Goal: Obtain resource: Download file/media

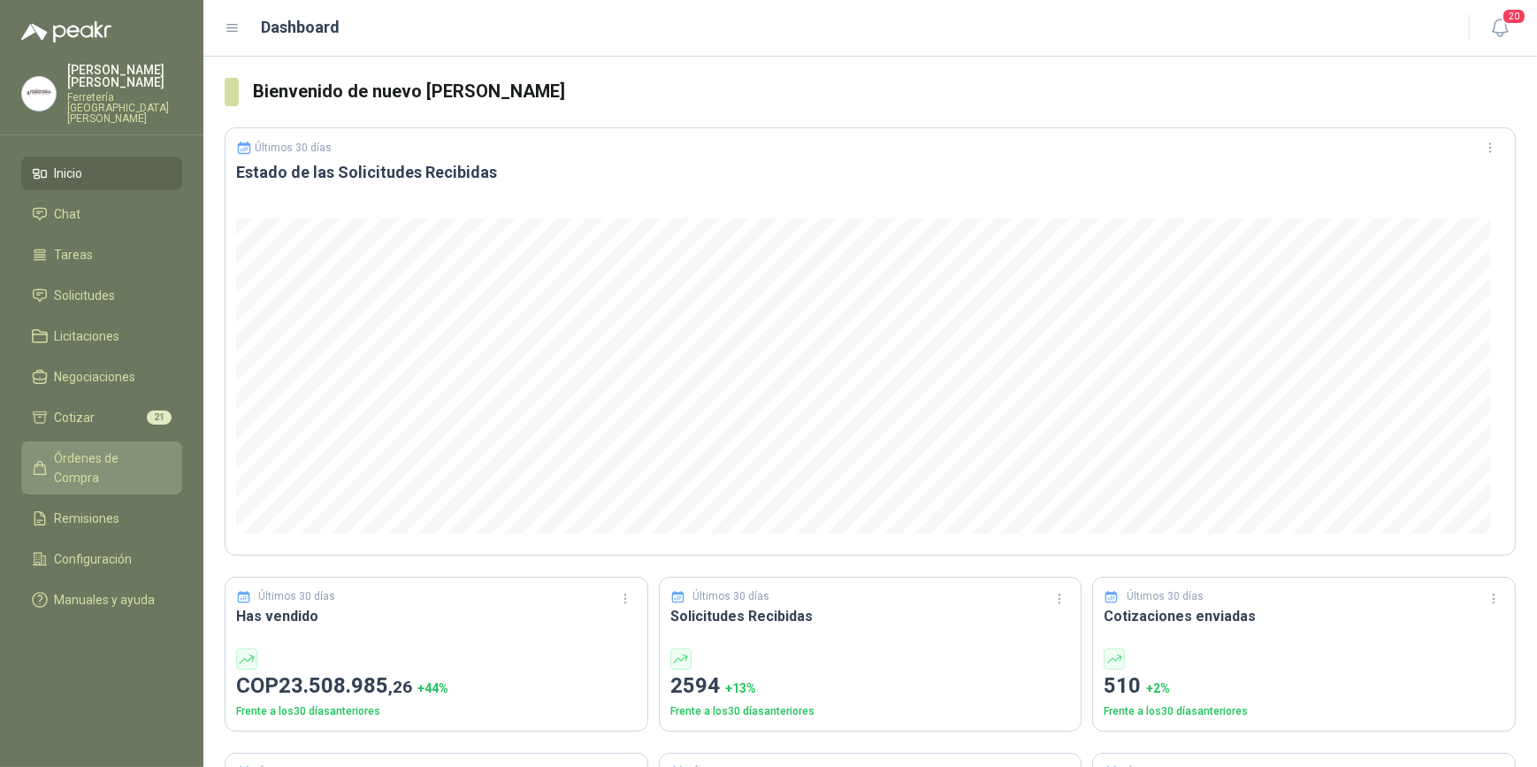
click at [123, 448] on span "Órdenes de Compra" at bounding box center [110, 467] width 111 height 39
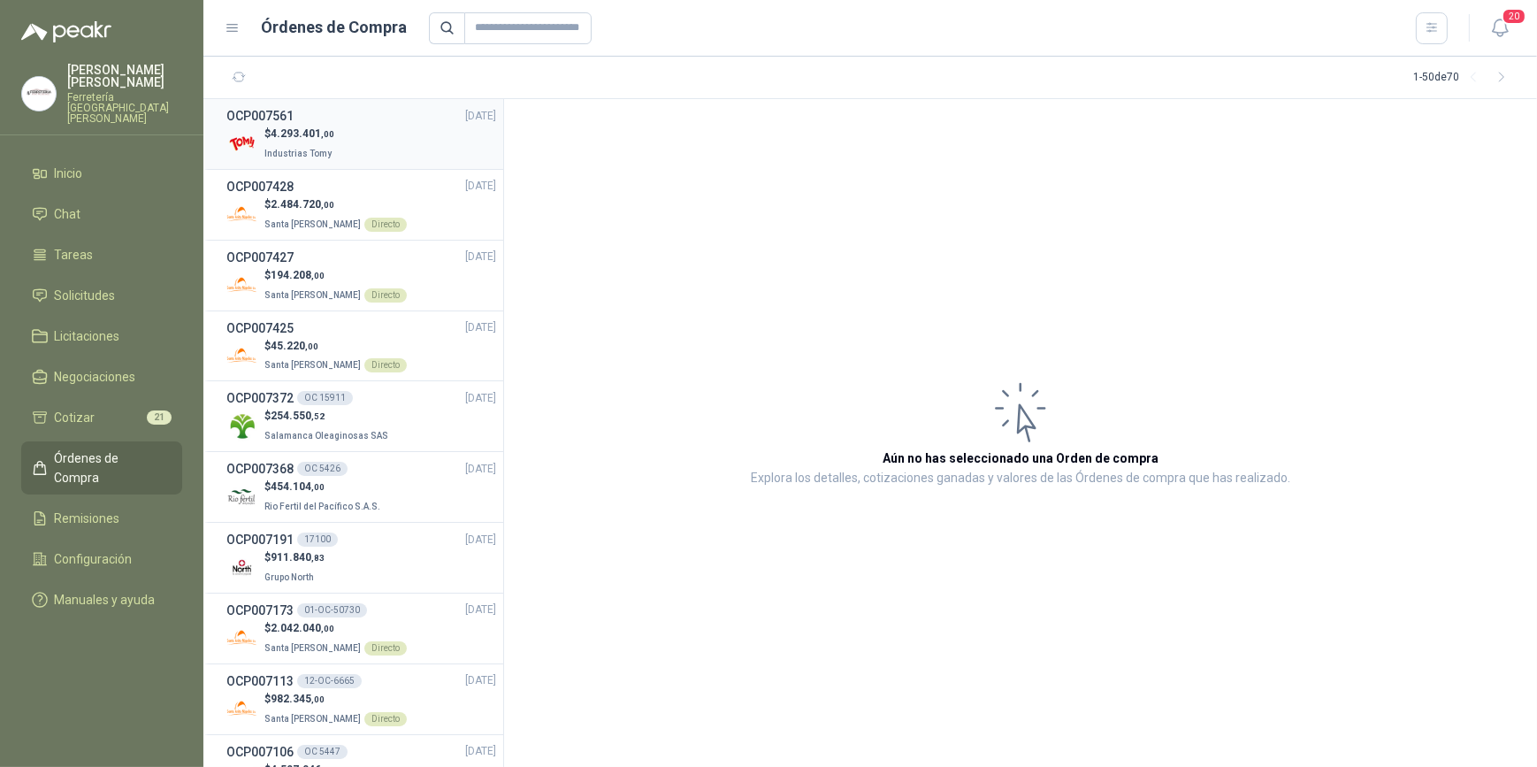
click at [361, 149] on div "$ 4.293.401 ,00 Industrias Tomy" at bounding box center [361, 144] width 270 height 36
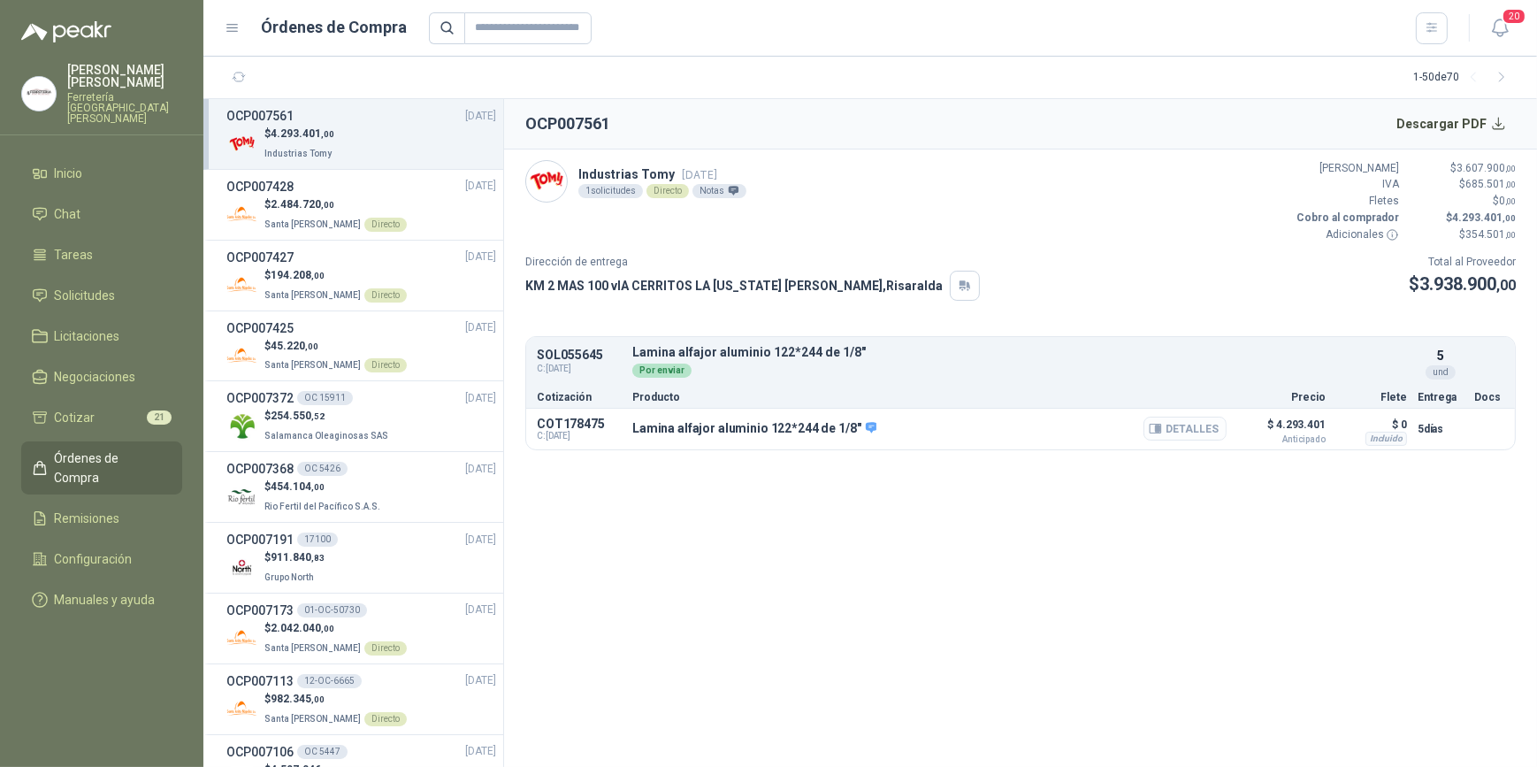
click at [1179, 432] on button "Detalles" at bounding box center [1184, 428] width 83 height 24
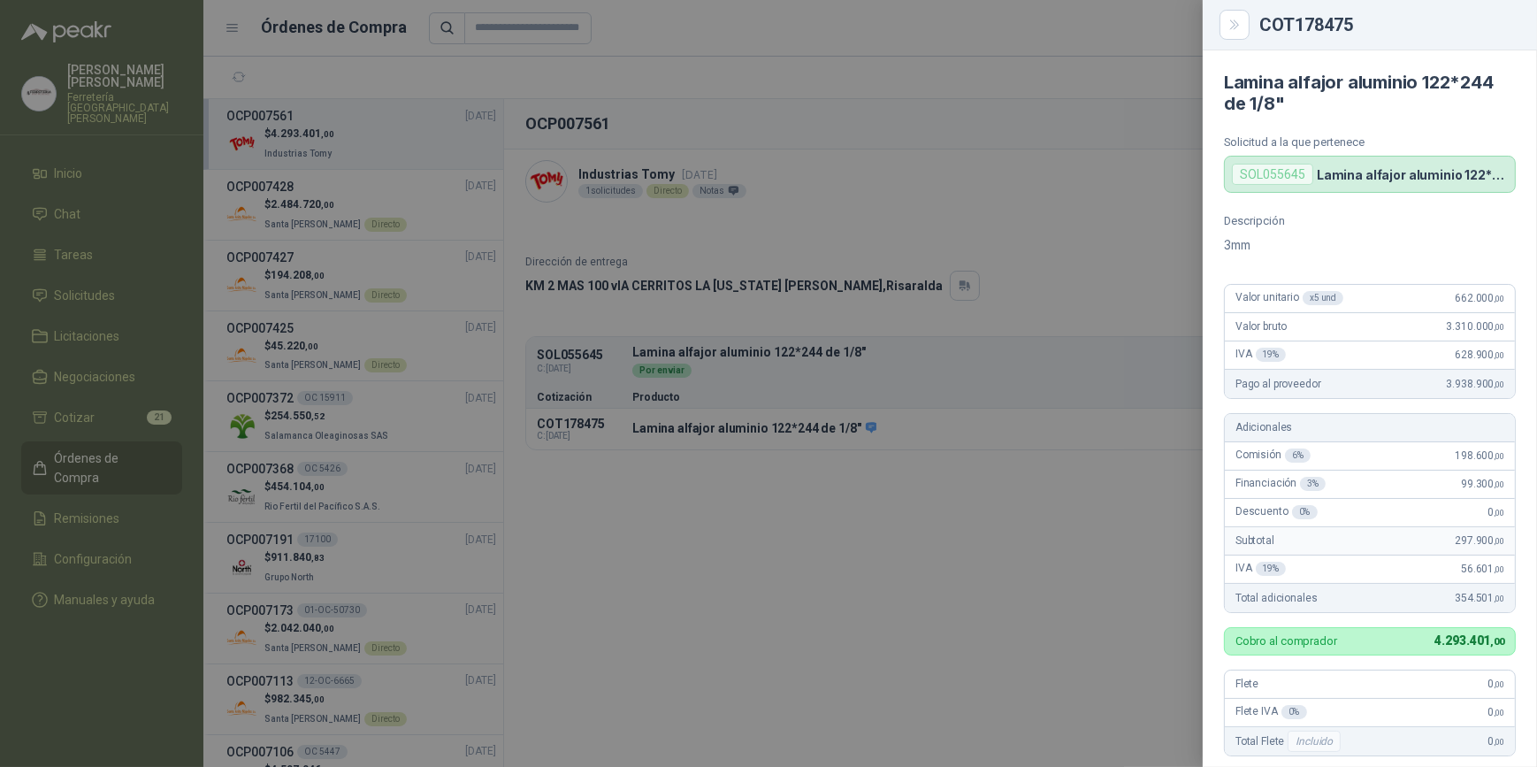
click at [974, 471] on div at bounding box center [768, 383] width 1537 height 767
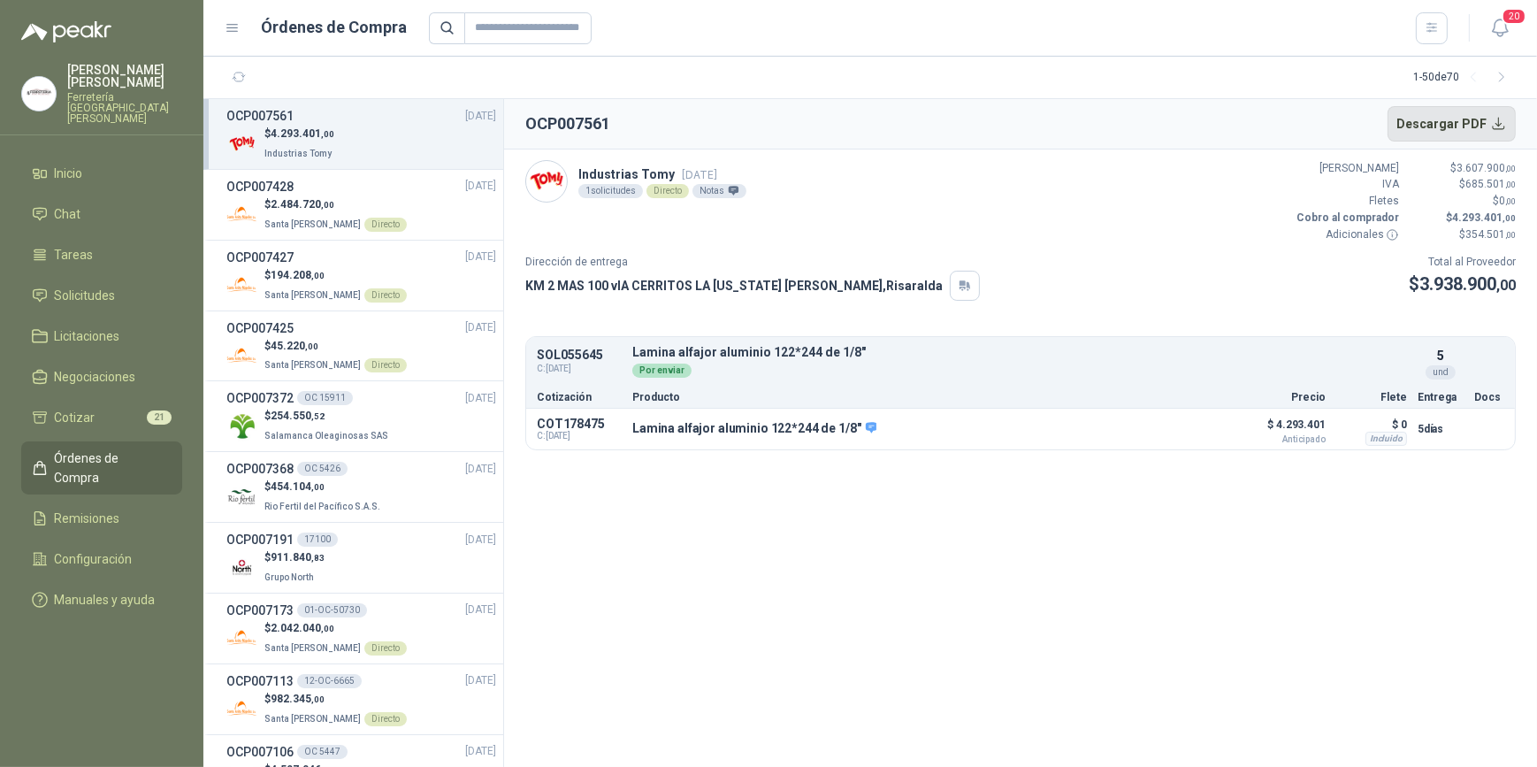
click at [1440, 124] on button "Descargar PDF" at bounding box center [1451, 123] width 129 height 35
click at [1193, 426] on button "Detalles" at bounding box center [1184, 428] width 83 height 24
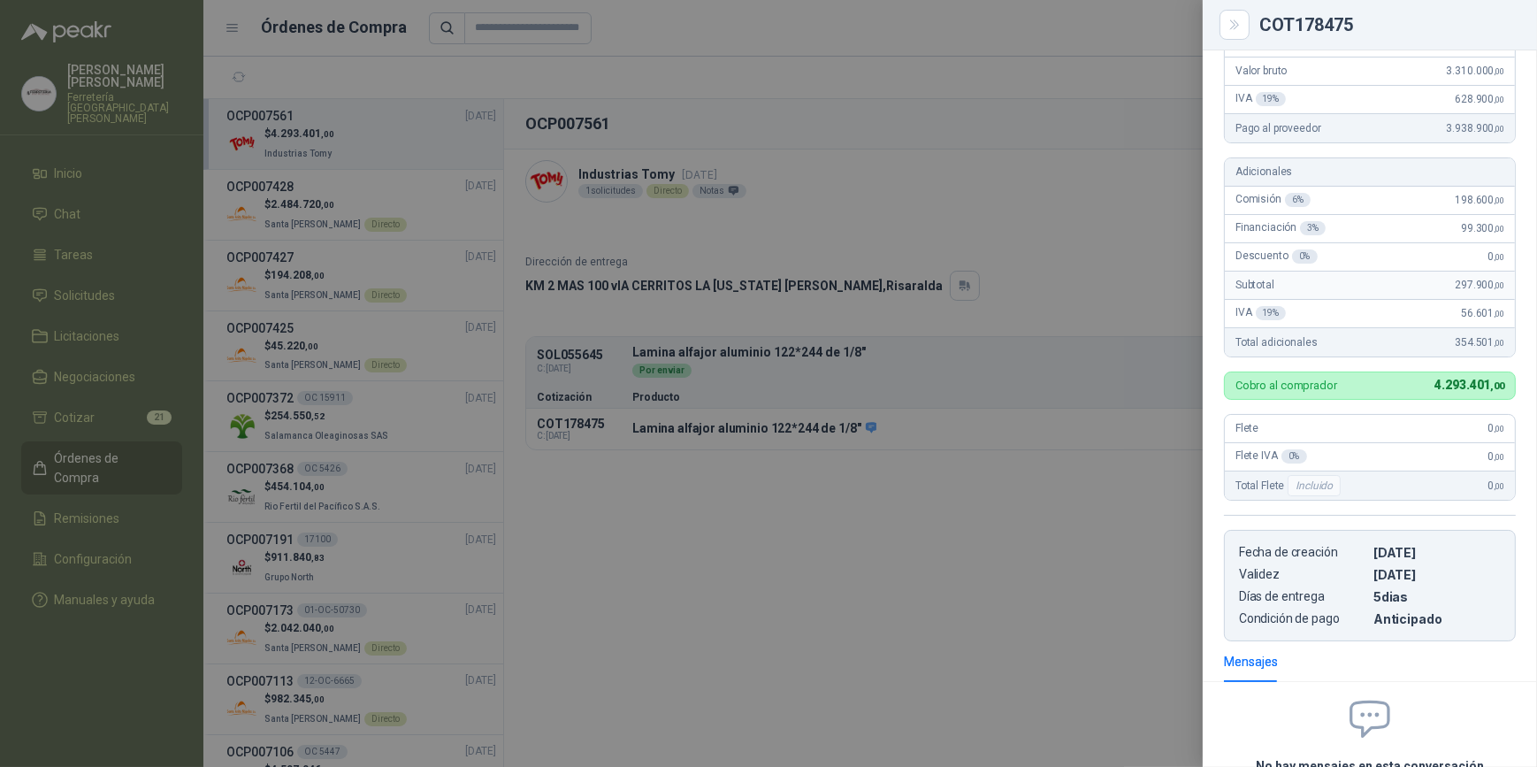
scroll to position [321, 0]
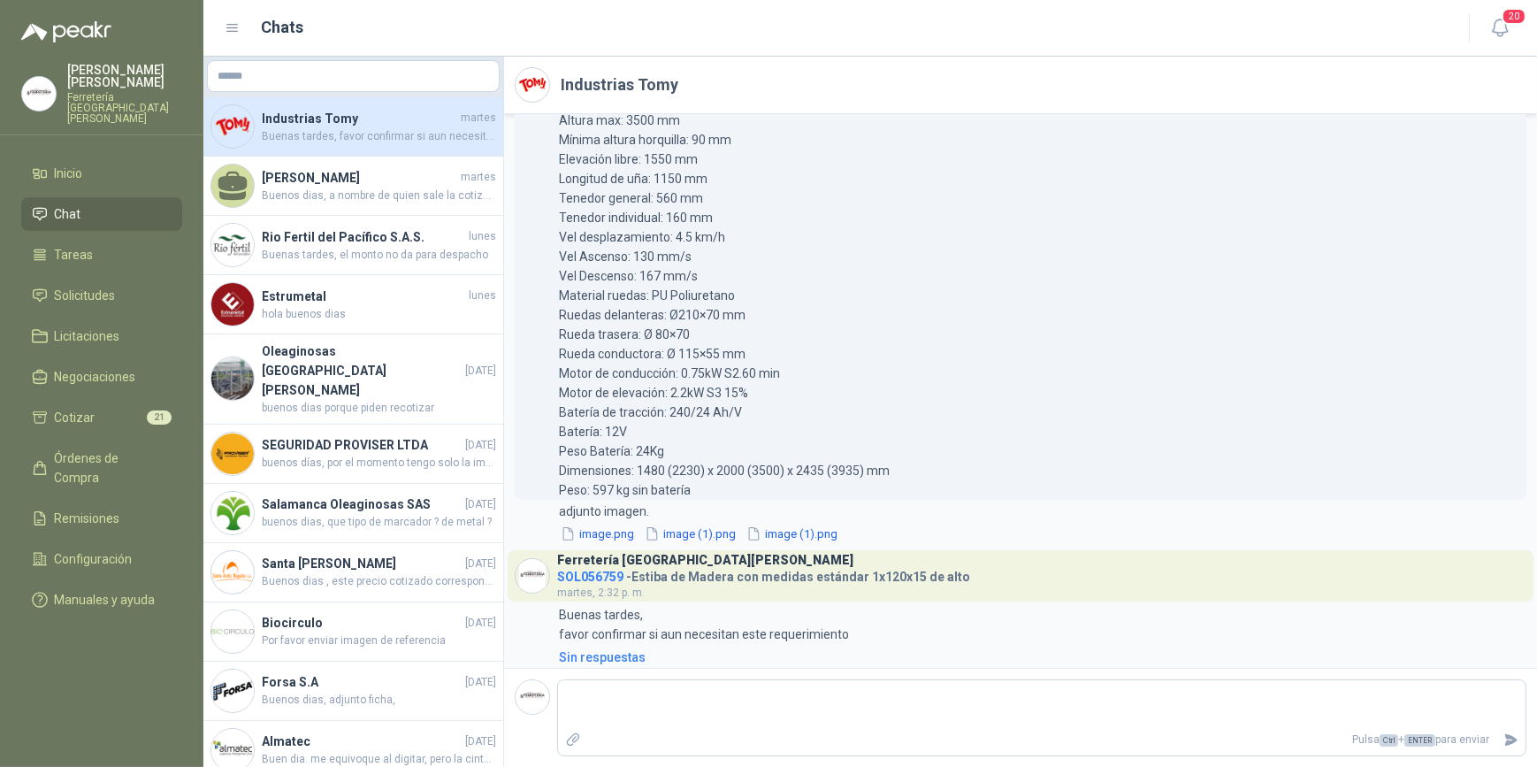
scroll to position [265, 0]
